Goal: Task Accomplishment & Management: Use online tool/utility

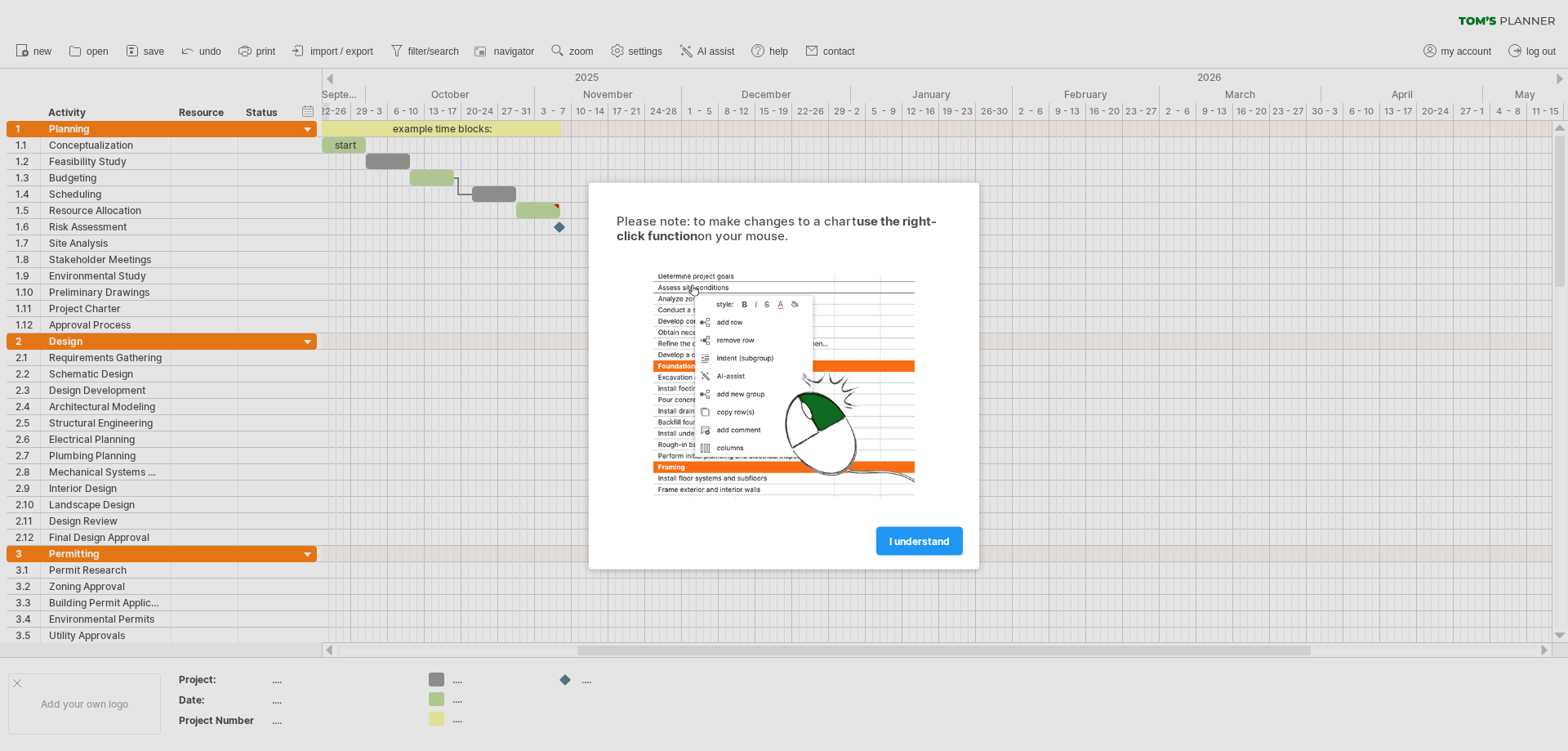
click at [921, 544] on span "I understand" at bounding box center [920, 540] width 60 height 12
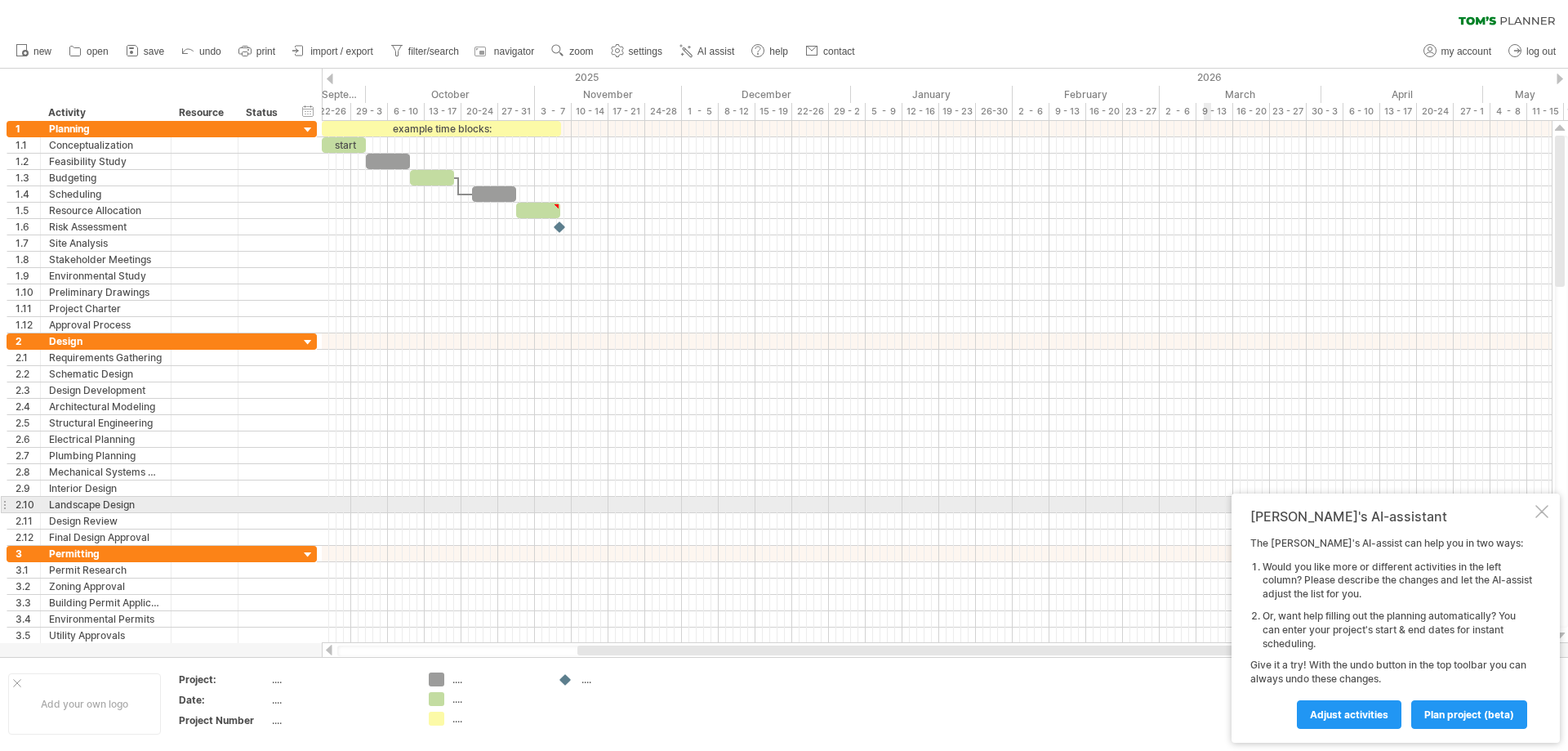
click at [1537, 511] on div at bounding box center [1542, 512] width 13 height 13
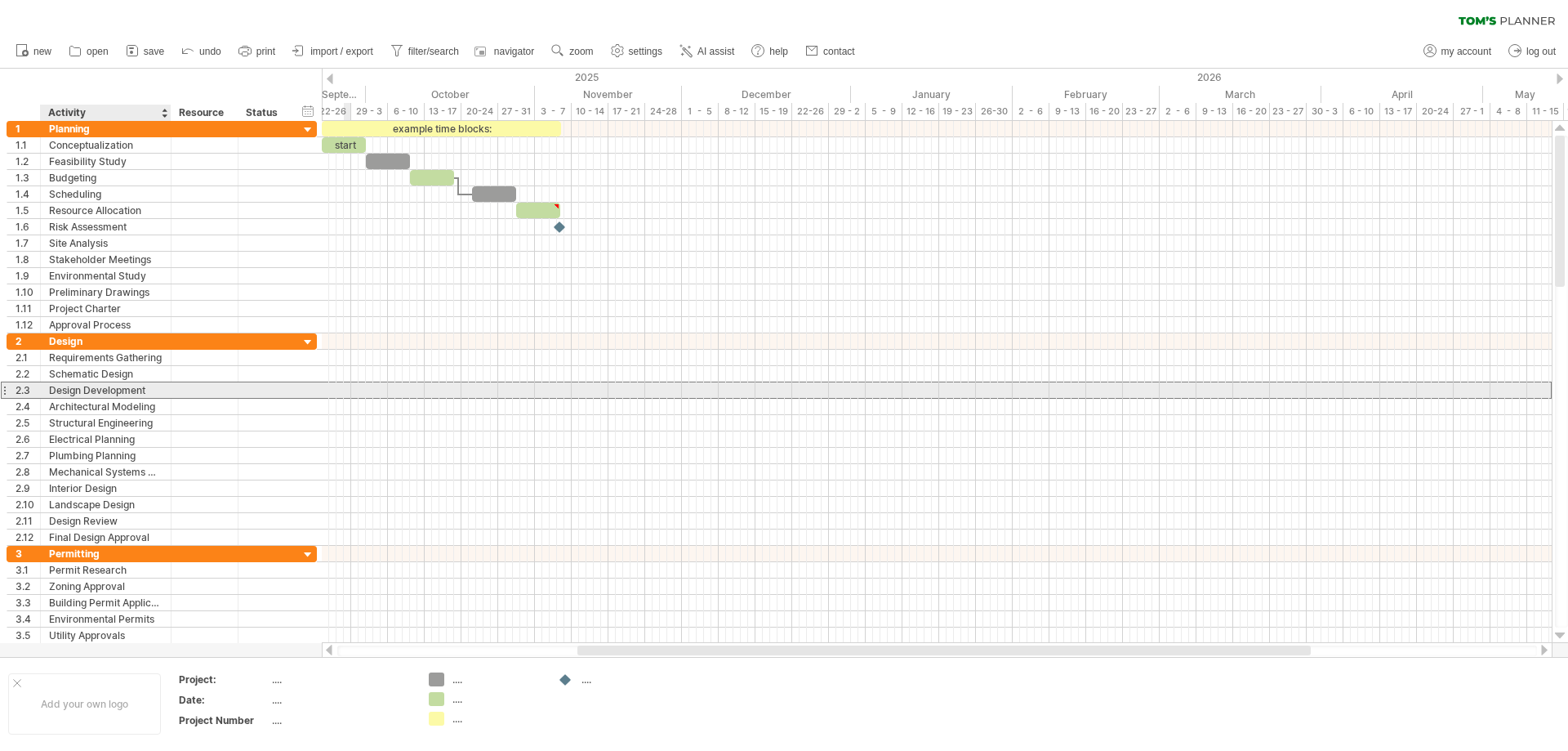
click at [98, 387] on div "Design Development" at bounding box center [105, 390] width 114 height 16
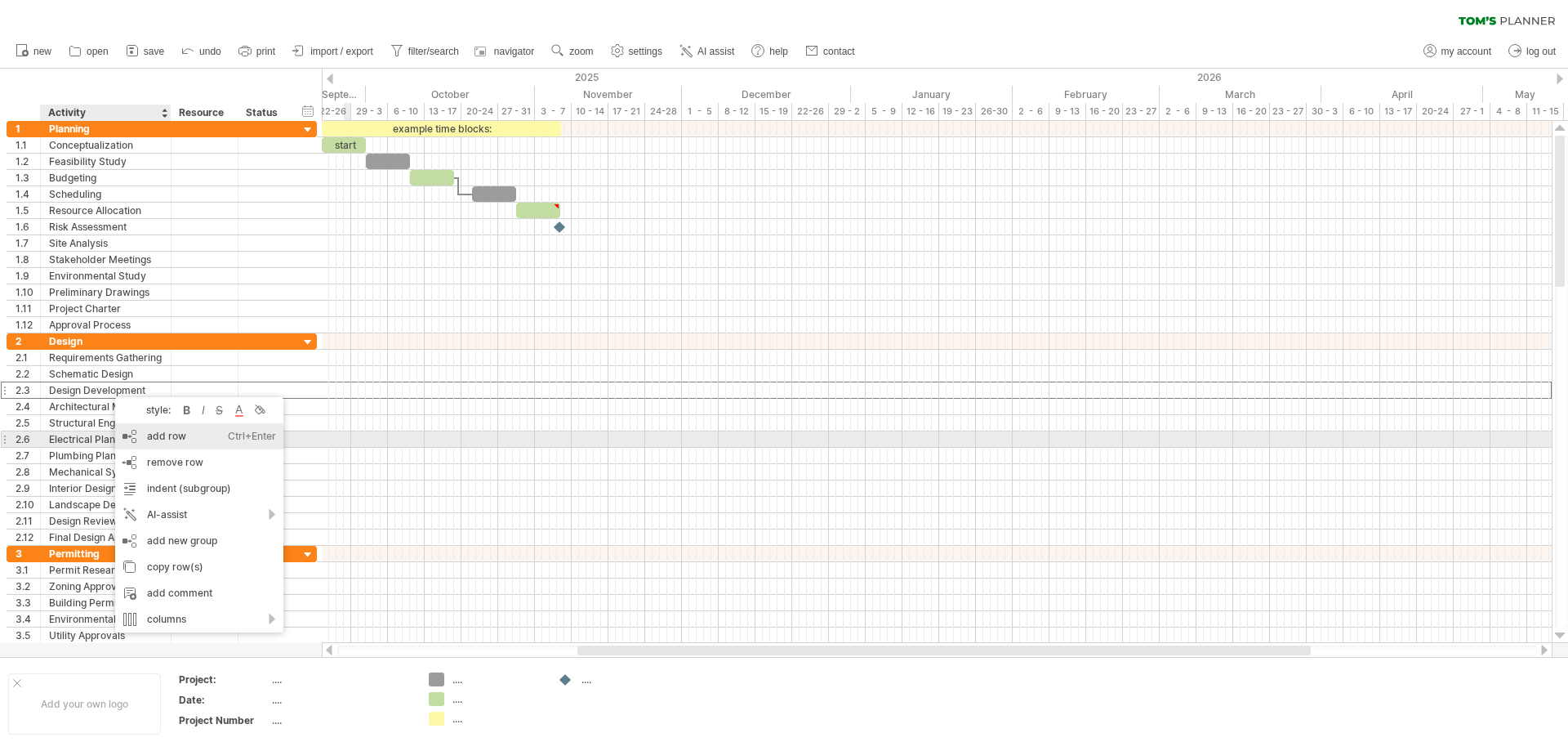
click at [151, 433] on div "add row Ctrl+Enter Cmd+Enter" at bounding box center [199, 437] width 168 height 26
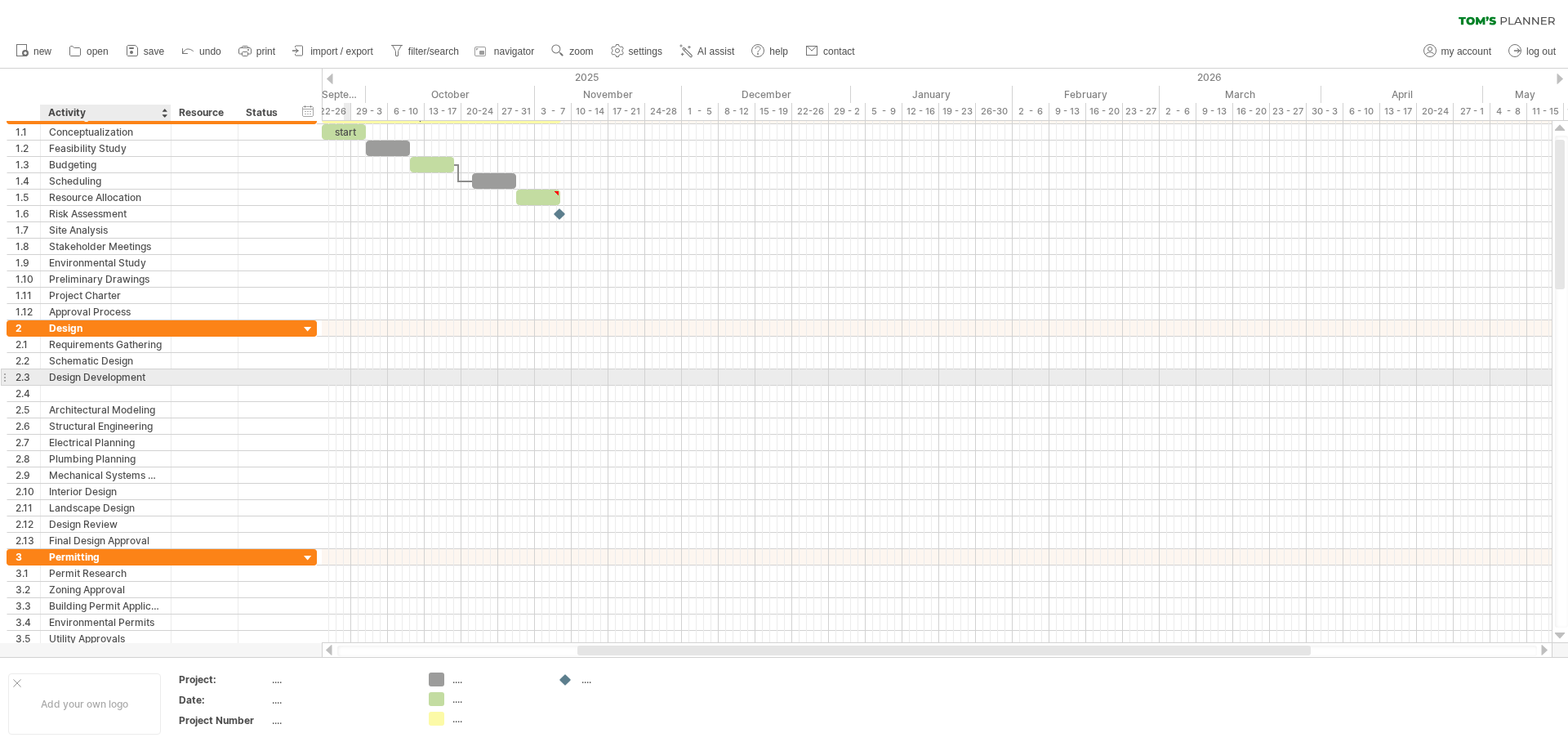
click at [81, 375] on div "Design Development" at bounding box center [105, 376] width 114 height 16
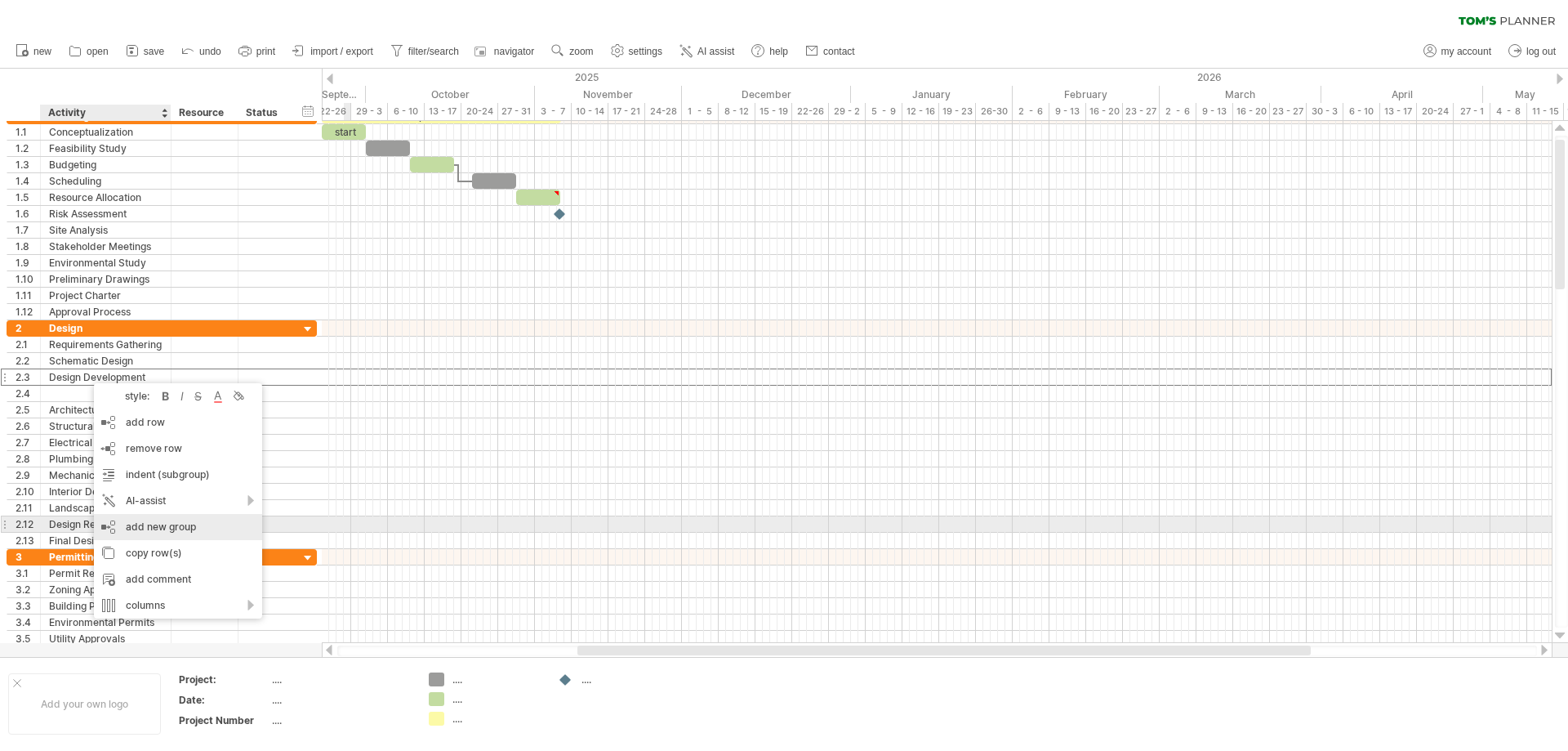
click at [162, 519] on div "add new group" at bounding box center [177, 527] width 168 height 26
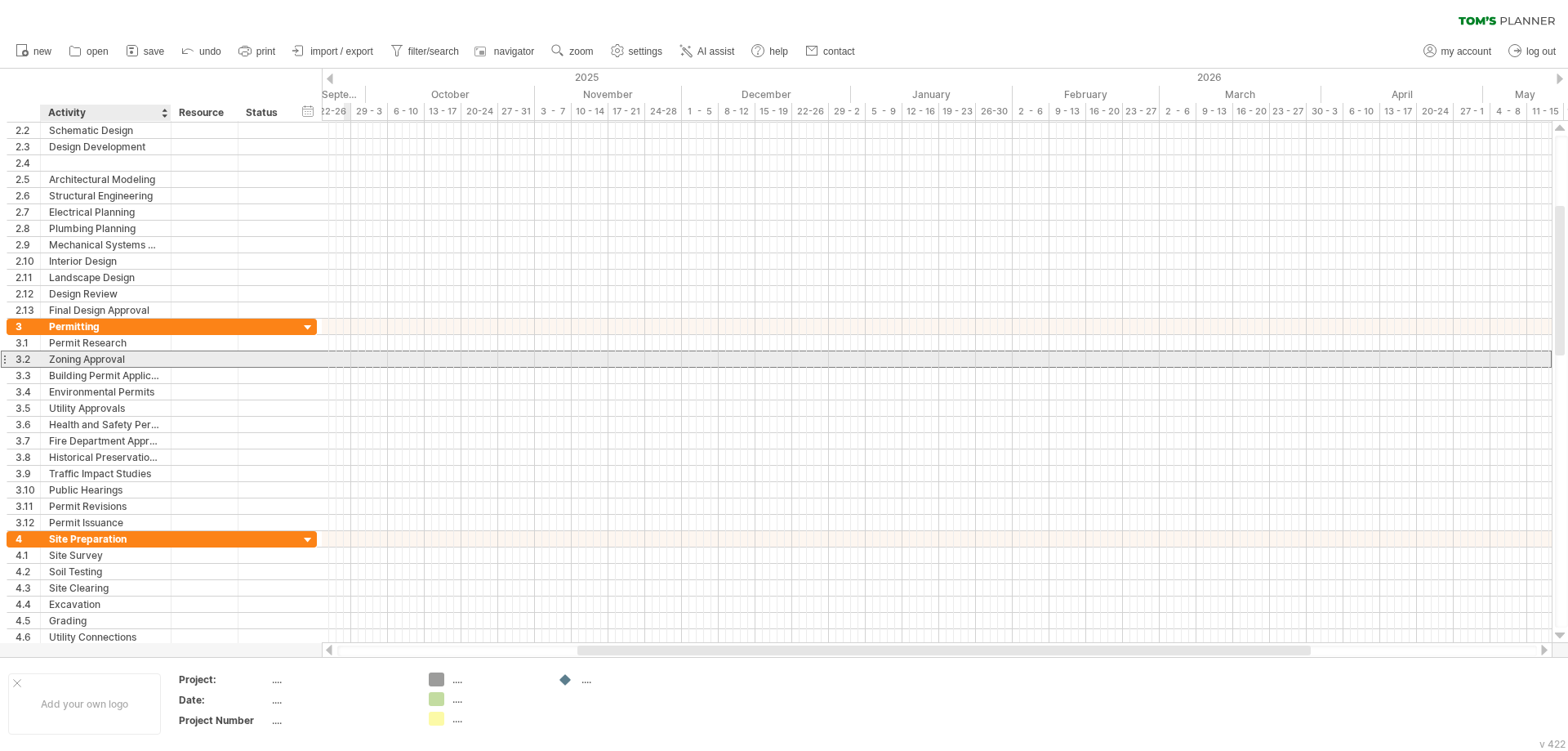
click at [111, 354] on div "Zoning Approval" at bounding box center [105, 359] width 114 height 16
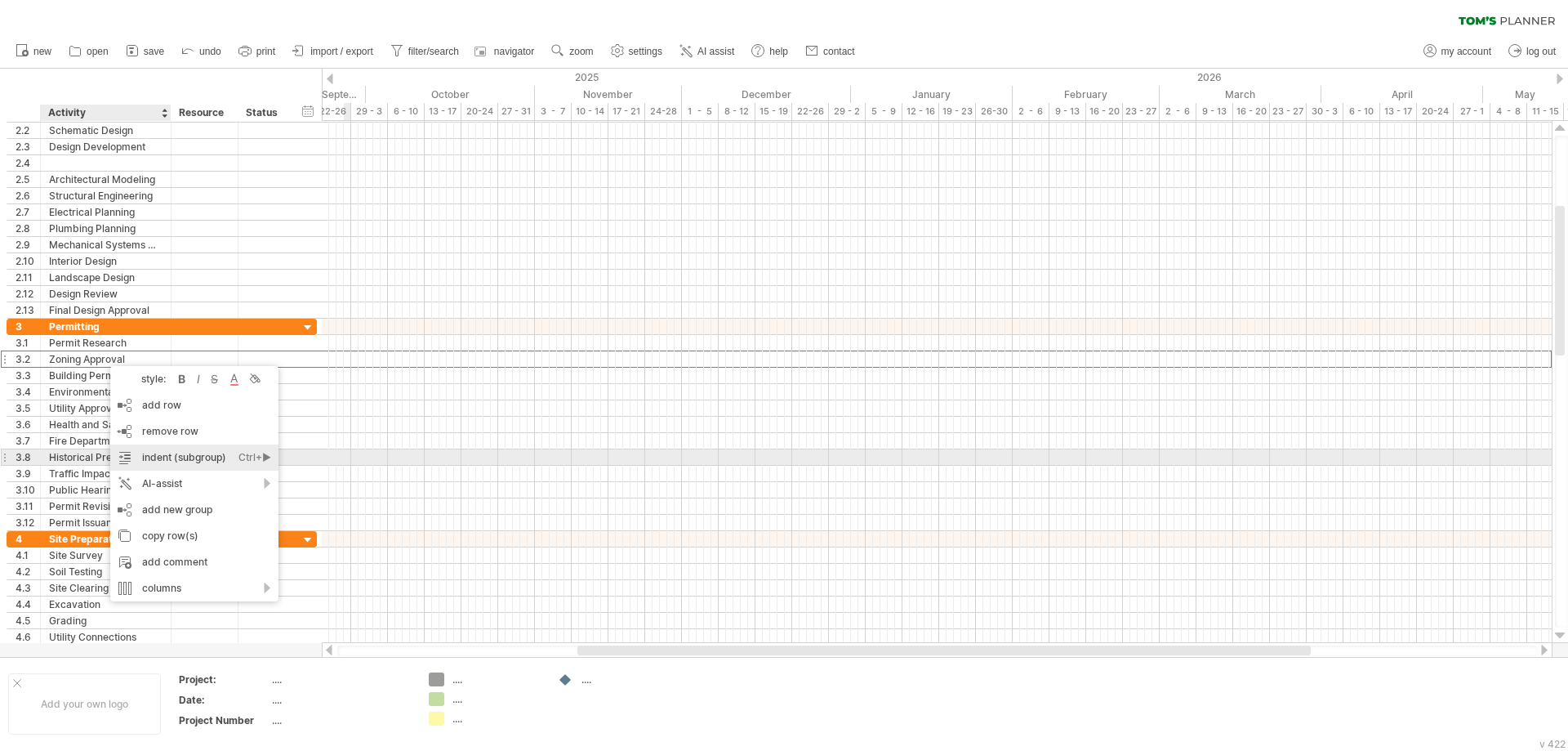
click at [205, 456] on div "indent (subgroup) Ctrl+► Cmd+►" at bounding box center [193, 457] width 168 height 26
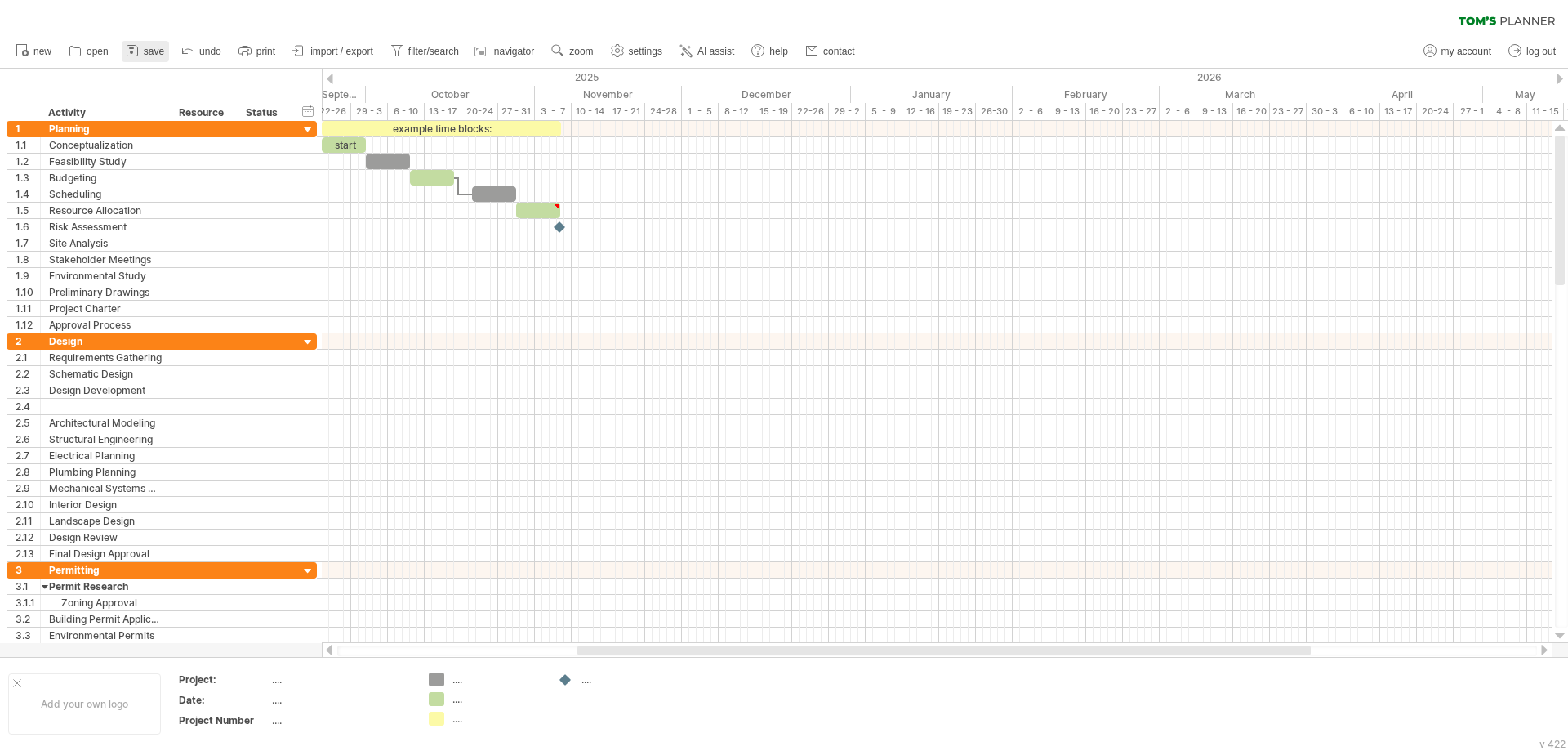
click at [155, 47] on span "save" at bounding box center [154, 52] width 21 height 11
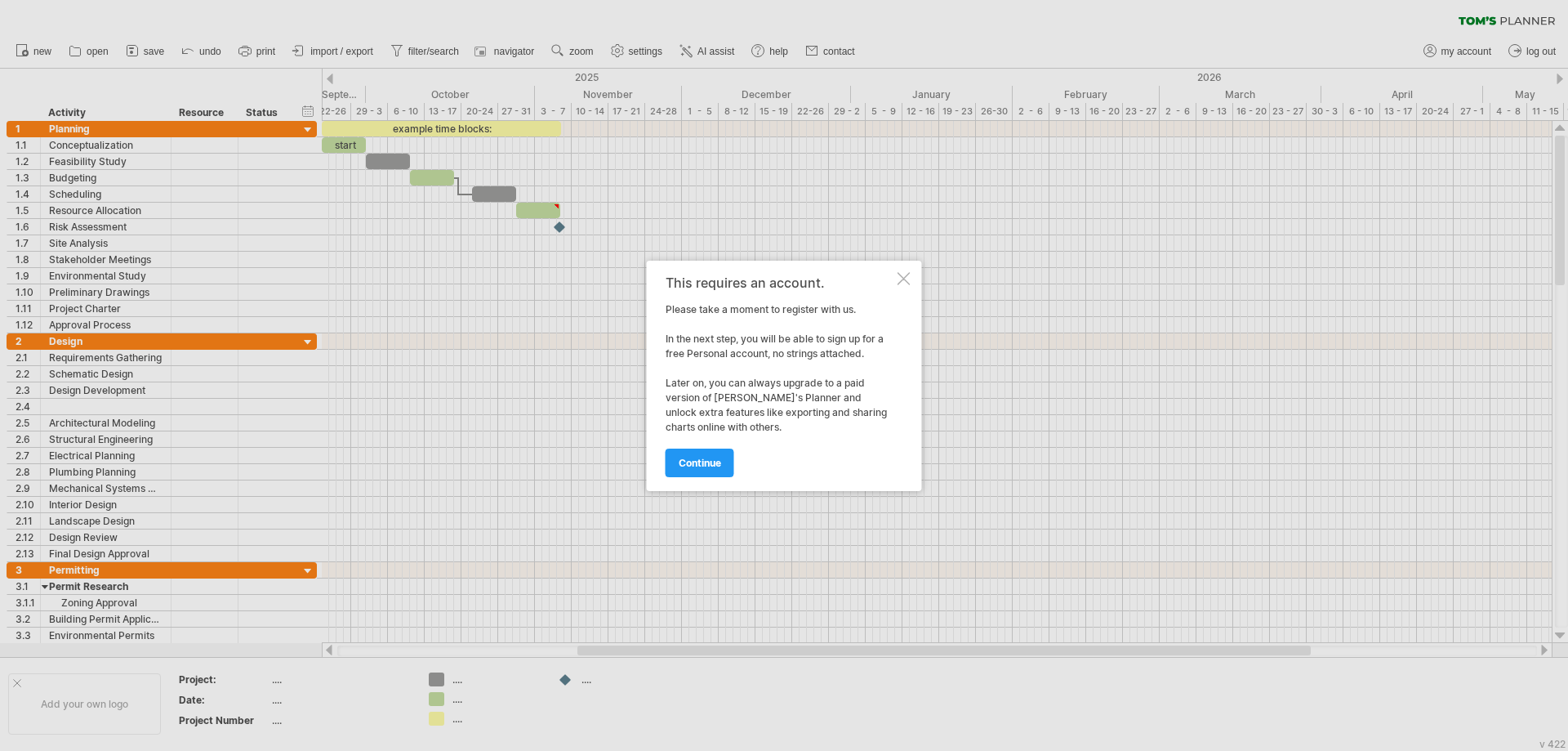
click at [905, 280] on div at bounding box center [904, 279] width 13 height 13
